Goal: Information Seeking & Learning: Stay updated

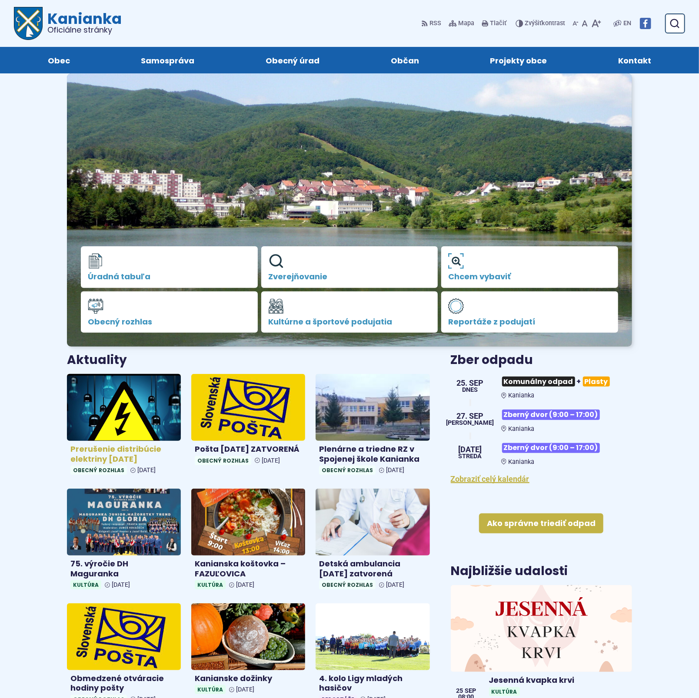
click at [115, 423] on img at bounding box center [123, 407] width 131 height 77
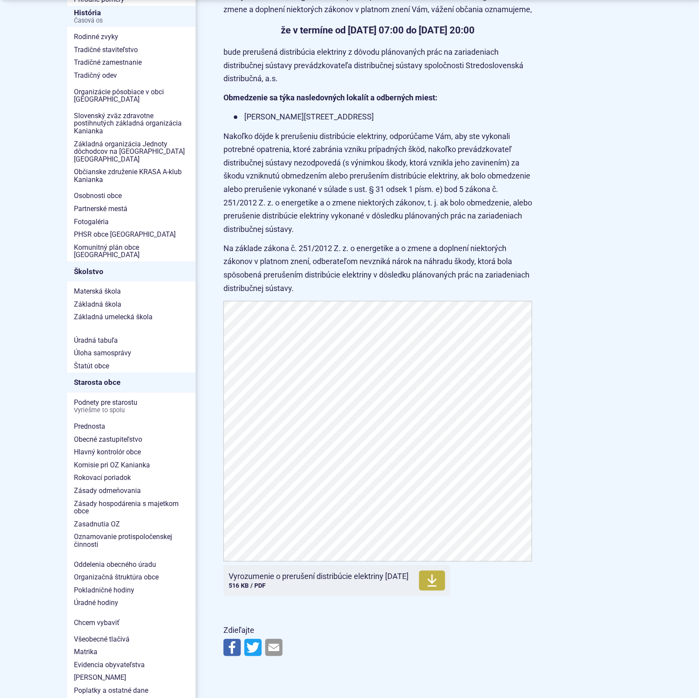
scroll to position [272, 0]
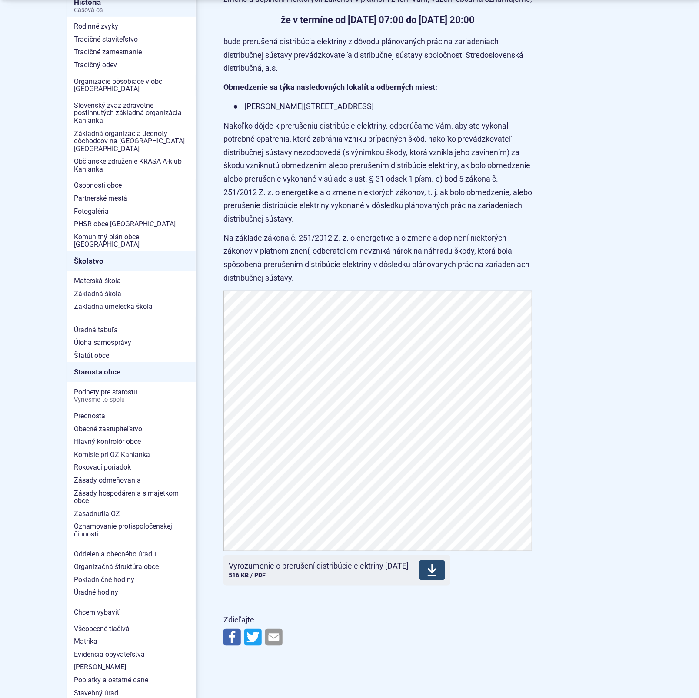
click at [437, 578] on icon at bounding box center [432, 571] width 10 height 14
